Goal: Navigation & Orientation: Find specific page/section

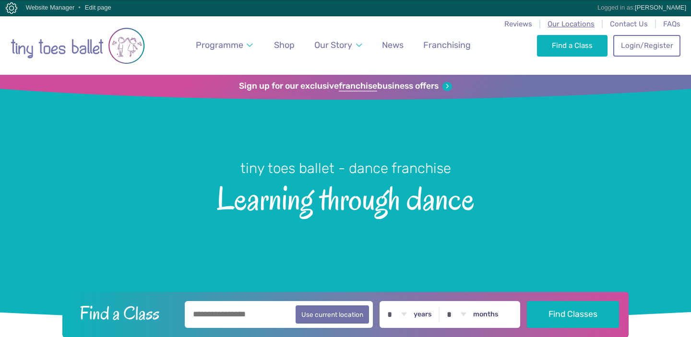
click at [567, 23] on span "Our Locations" at bounding box center [571, 24] width 47 height 9
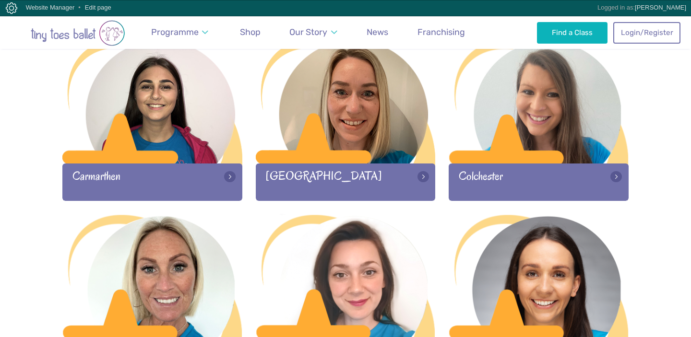
scroll to position [518, 0]
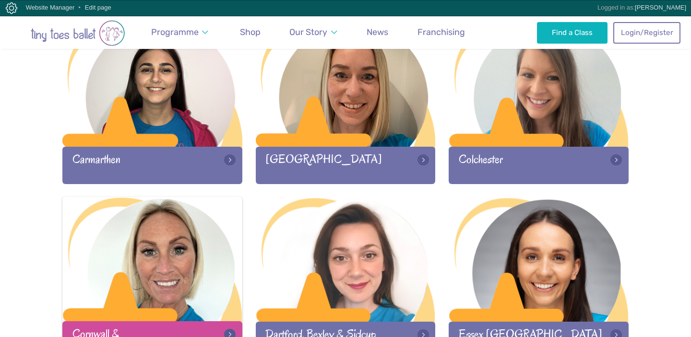
click at [168, 242] on div at bounding box center [152, 260] width 180 height 127
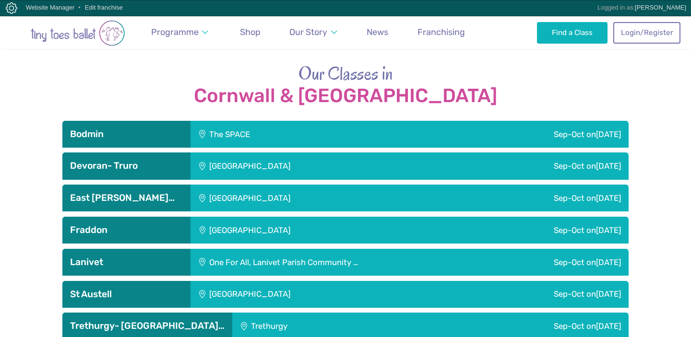
scroll to position [1317, 0]
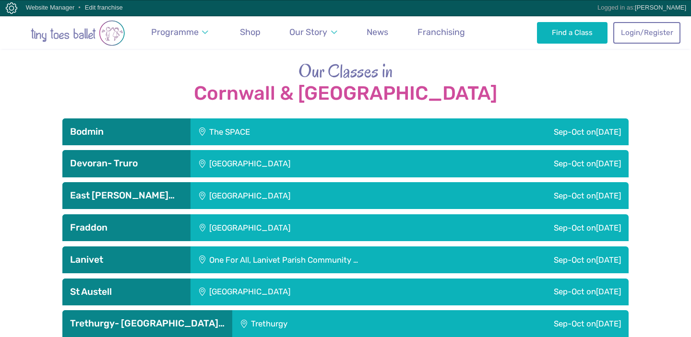
click at [298, 150] on div "Devoran Village Hall" at bounding box center [315, 163] width 248 height 27
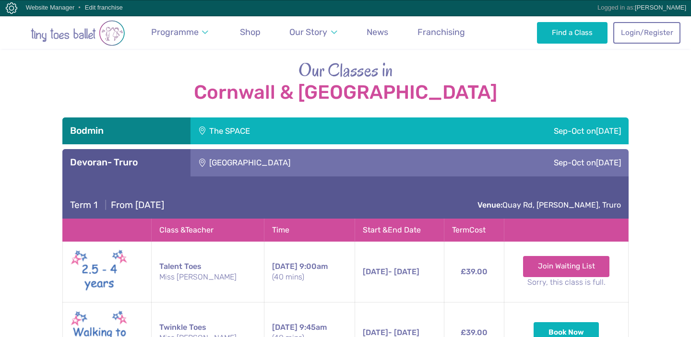
scroll to position [1316, 0]
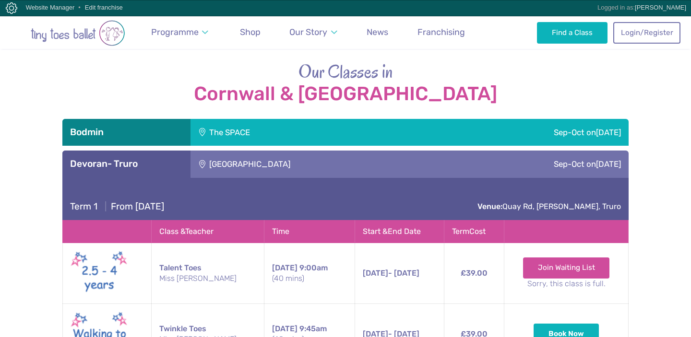
click at [285, 151] on div "Devoran Village Hall" at bounding box center [315, 164] width 248 height 27
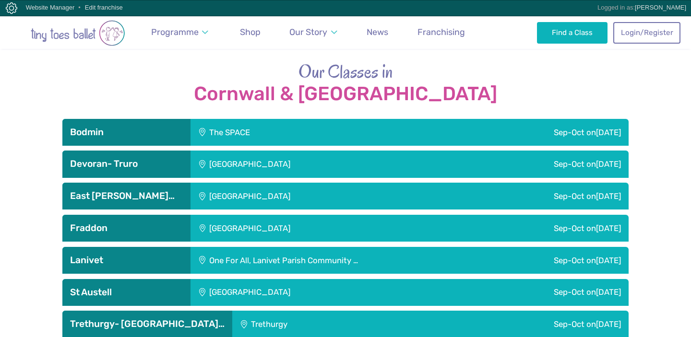
click at [288, 119] on div "The SPACE" at bounding box center [289, 132] width 196 height 27
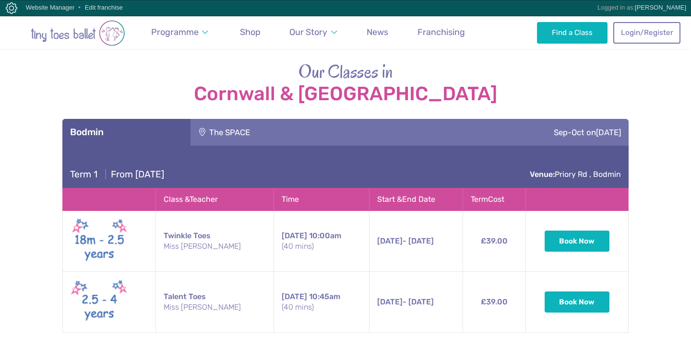
click at [287, 119] on div "The SPACE" at bounding box center [289, 132] width 196 height 27
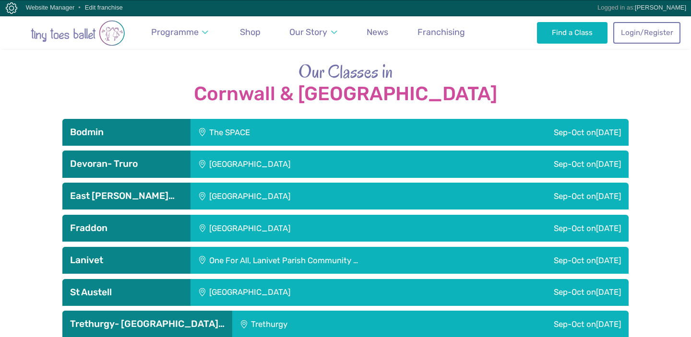
click at [286, 183] on div "East Taphouse Community Hall" at bounding box center [315, 196] width 248 height 27
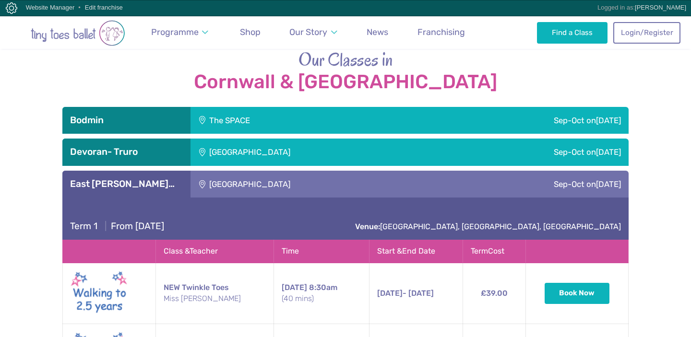
scroll to position [1325, 0]
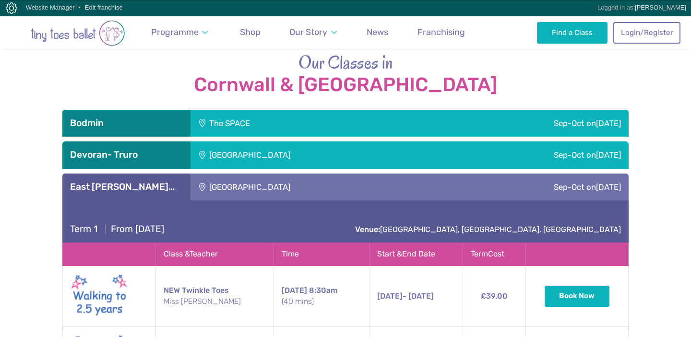
click at [279, 174] on div "East Taphouse Community Hall" at bounding box center [315, 187] width 248 height 27
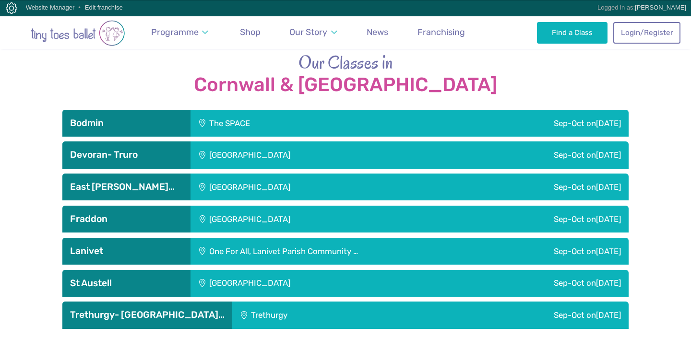
click at [276, 206] on div "Fraddon Village Hall" at bounding box center [315, 219] width 248 height 27
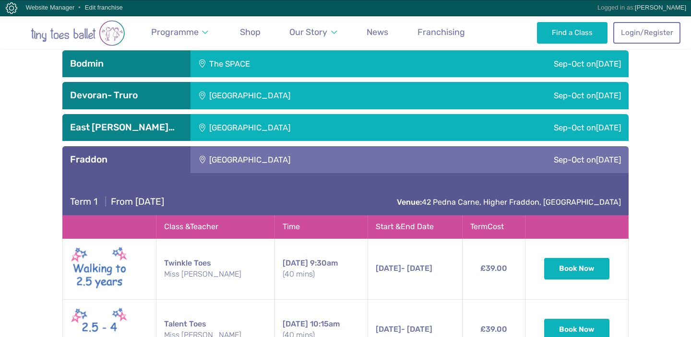
scroll to position [1371, 0]
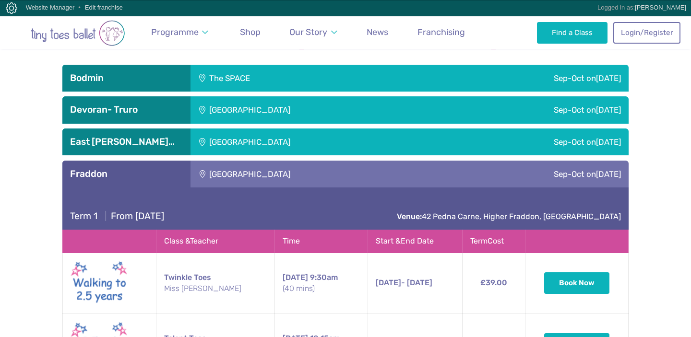
click at [259, 161] on div "Fraddon Village Hall" at bounding box center [315, 174] width 248 height 27
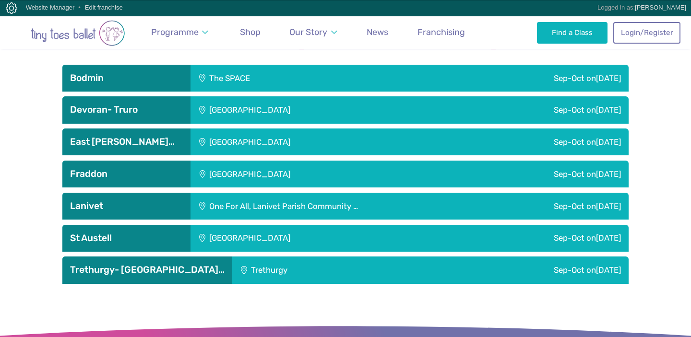
click at [261, 193] on div "One For All, Lanivet Parish Community …" at bounding box center [340, 206] width 298 height 27
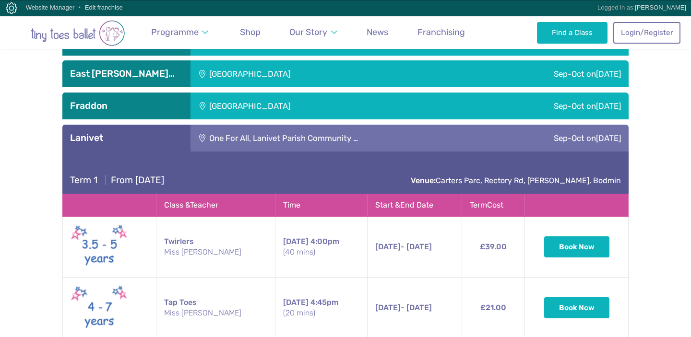
scroll to position [1420, 0]
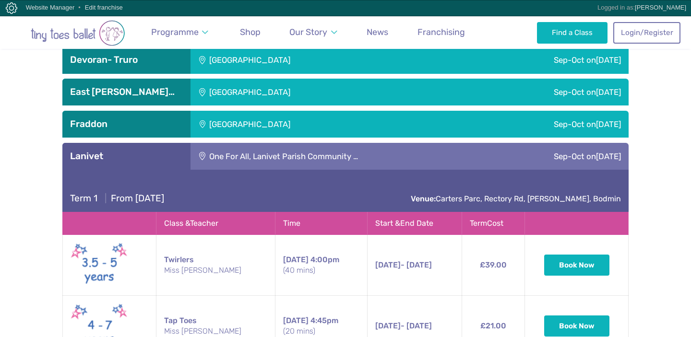
click at [253, 143] on div "One For All, Lanivet Parish Community …" at bounding box center [340, 156] width 298 height 27
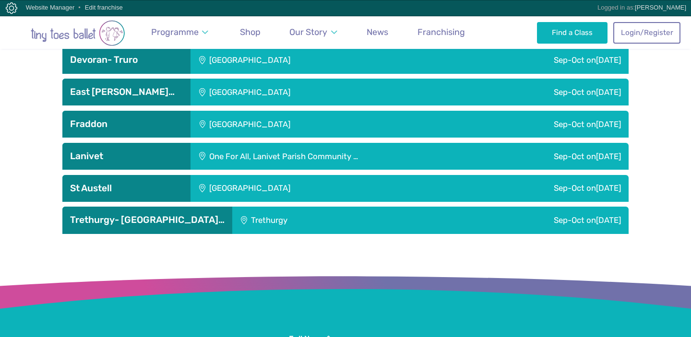
click at [243, 175] on div "St Austell Leisure Centre" at bounding box center [315, 188] width 248 height 27
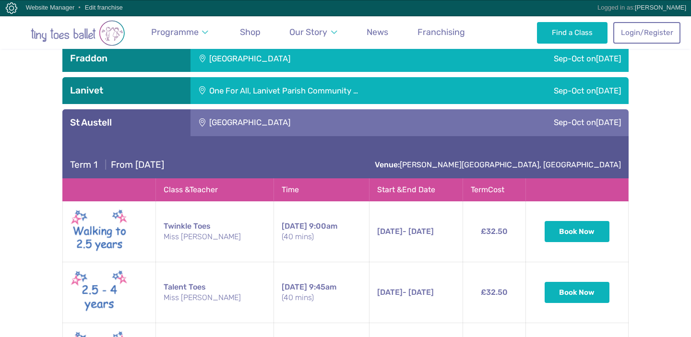
scroll to position [1449, 0]
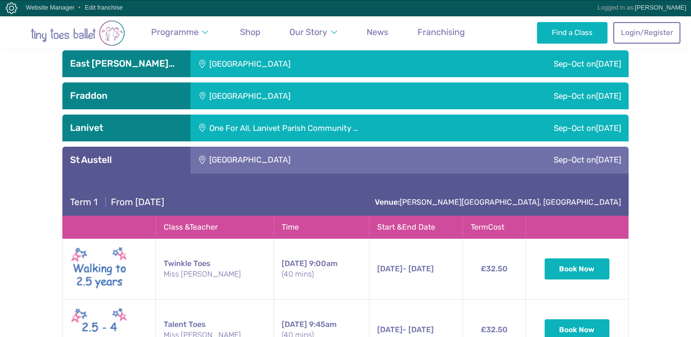
click at [242, 147] on div "St Austell Leisure Centre" at bounding box center [315, 160] width 248 height 27
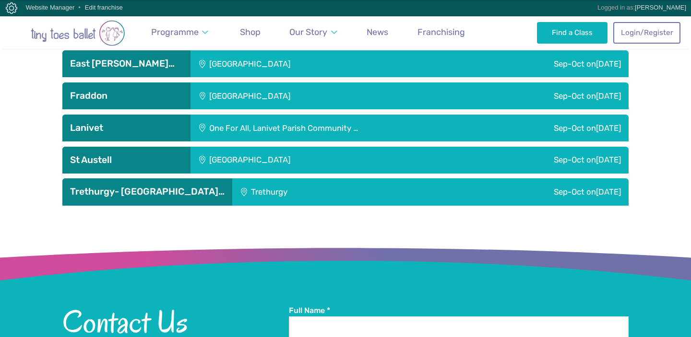
click at [238, 179] on div "Trethurgy" at bounding box center [317, 192] width 171 height 27
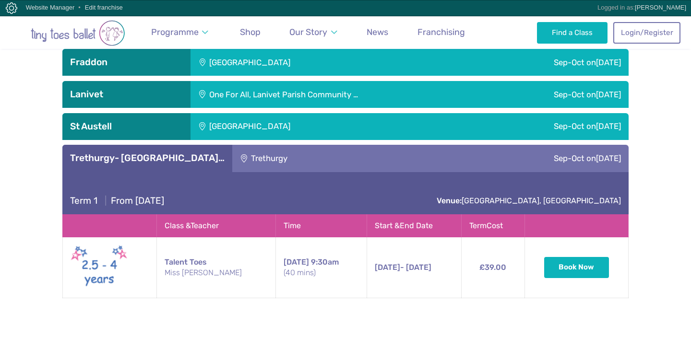
scroll to position [1478, 0]
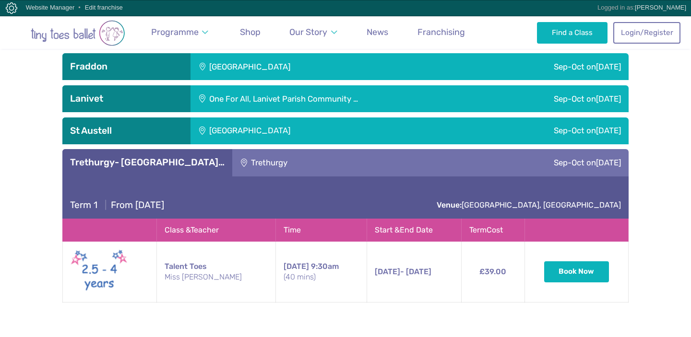
click at [232, 149] on div "Trethurgy" at bounding box center [317, 162] width 171 height 27
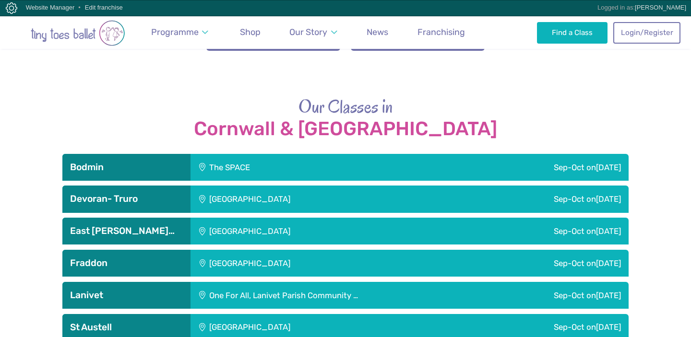
scroll to position [1265, 0]
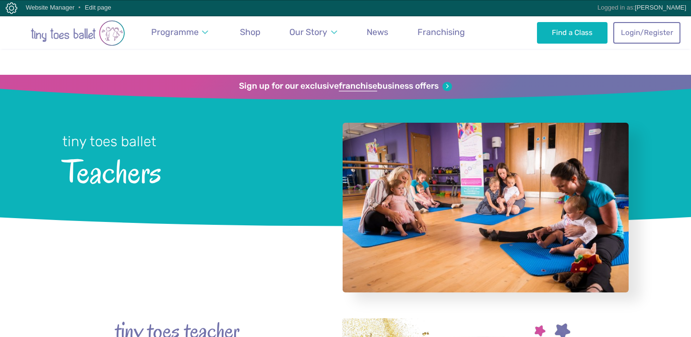
scroll to position [651, 0]
